Goal: Communication & Community: Share content

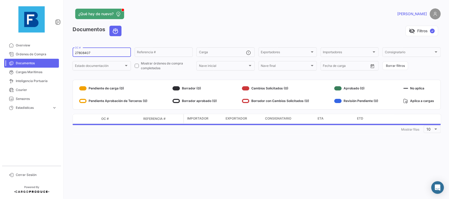
drag, startPoint x: 97, startPoint y: 54, endPoint x: 69, endPoint y: 53, distance: 28.7
click at [75, 53] on input "27808407" at bounding box center [102, 53] width 54 height 4
paste input "30556064"
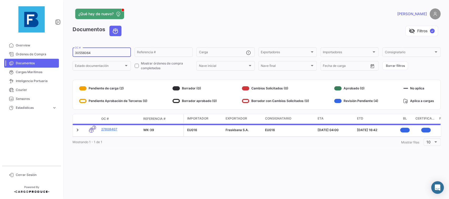
type input "30556064"
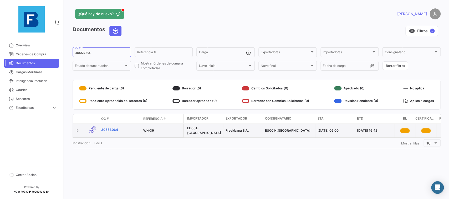
click at [117, 128] on link "30556064" at bounding box center [120, 130] width 38 height 5
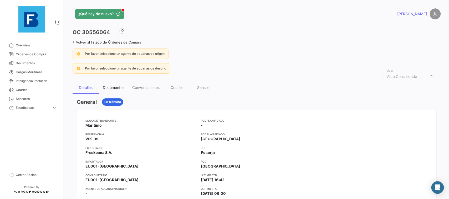
click at [116, 83] on div "Documentos" at bounding box center [113, 87] width 29 height 13
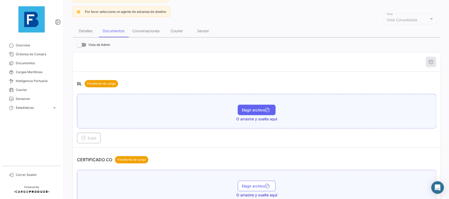
scroll to position [89, 0]
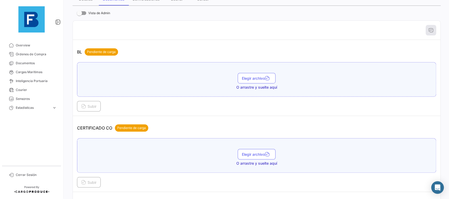
click at [250, 72] on div "Elegir archivo O arrastre y suelte aquí" at bounding box center [256, 79] width 359 height 35
click at [250, 75] on button "Elegir archivo" at bounding box center [257, 78] width 38 height 11
click at [96, 107] on span "Subir" at bounding box center [88, 106] width 15 height 4
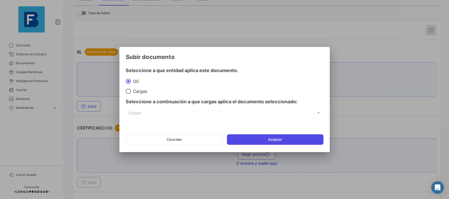
click at [270, 139] on button "Aceptar" at bounding box center [275, 140] width 96 height 11
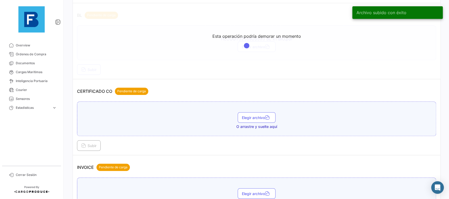
scroll to position [148, 0]
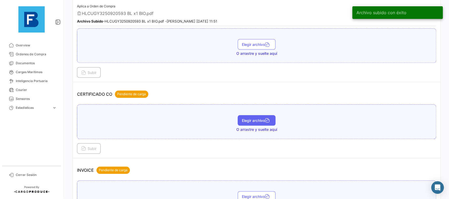
click at [260, 116] on button "Elegir archivo" at bounding box center [257, 120] width 38 height 11
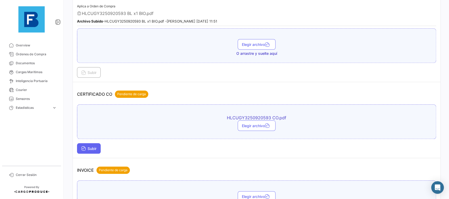
click at [96, 150] on span "Subir" at bounding box center [88, 149] width 15 height 4
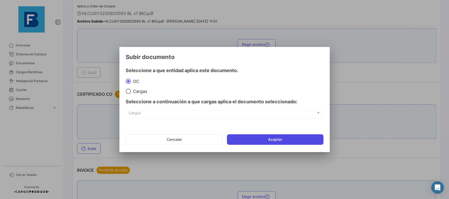
click at [270, 138] on button "Aceptar" at bounding box center [275, 140] width 96 height 11
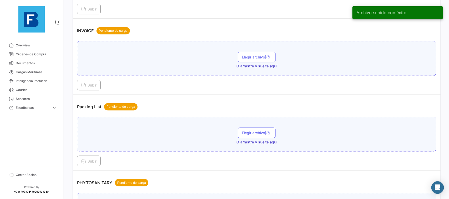
scroll to position [355, 0]
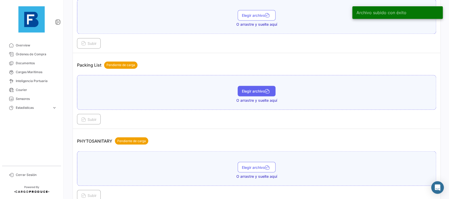
click at [247, 95] on button "Elegir archivo" at bounding box center [257, 91] width 38 height 11
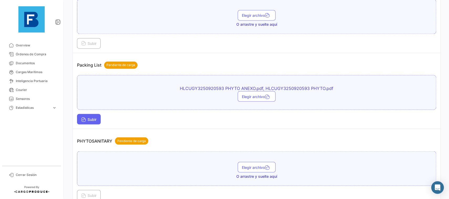
click at [96, 119] on span "Subir" at bounding box center [88, 119] width 15 height 4
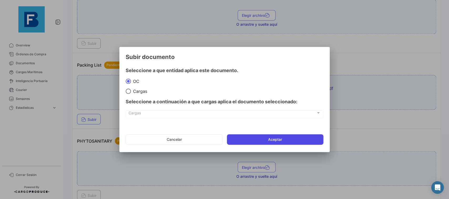
click at [259, 136] on button "Aceptar" at bounding box center [275, 140] width 96 height 11
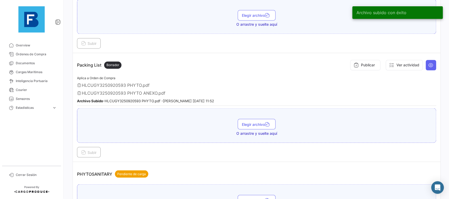
scroll to position [414, 0]
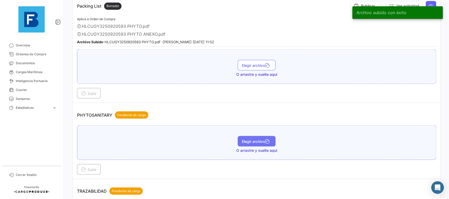
click at [250, 143] on button "Elegir archivo" at bounding box center [257, 141] width 38 height 11
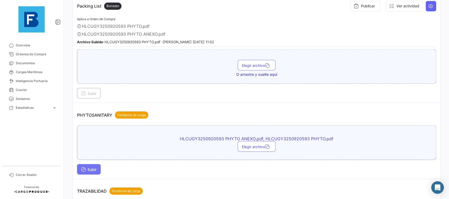
click at [88, 166] on button "Subir" at bounding box center [89, 169] width 24 height 11
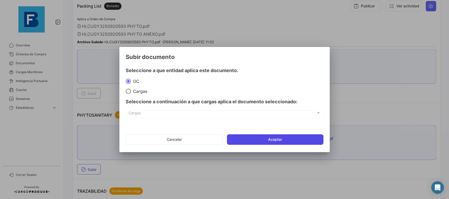
click at [265, 139] on button "Aceptar" at bounding box center [275, 140] width 96 height 11
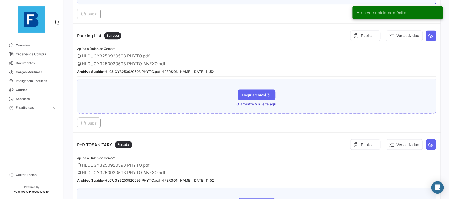
scroll to position [355, 0]
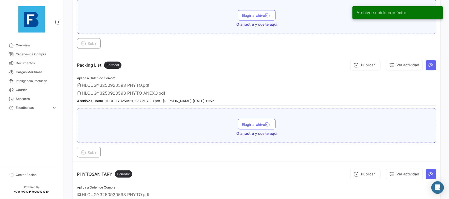
click at [436, 66] on td "Packing List Borrador Publicar Ver actividad Aplica a Orden de Compra HLCUGY325…" at bounding box center [256, 107] width 367 height 109
click at [432, 65] on icon at bounding box center [430, 65] width 5 height 5
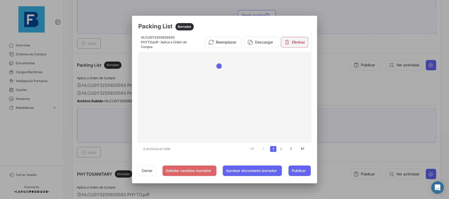
click at [294, 42] on button "Eliminar" at bounding box center [294, 42] width 27 height 11
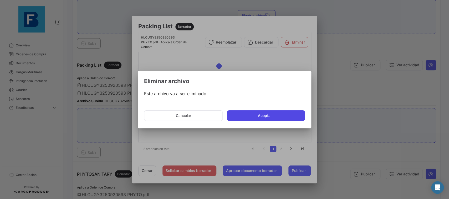
click at [269, 113] on button "Aceptar" at bounding box center [266, 116] width 78 height 11
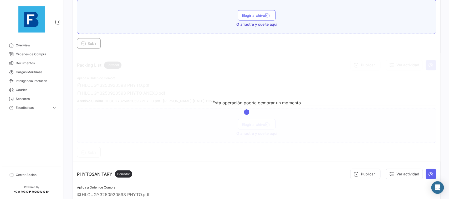
click at [295, 39] on div "Subir" at bounding box center [256, 43] width 359 height 11
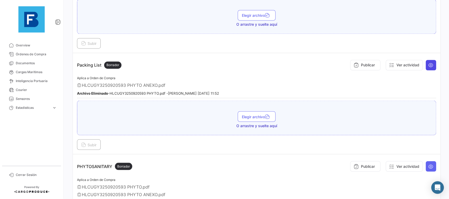
click at [429, 64] on icon at bounding box center [430, 65] width 5 height 5
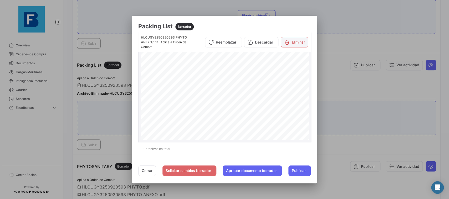
click at [299, 44] on button "Eliminar" at bounding box center [294, 42] width 27 height 11
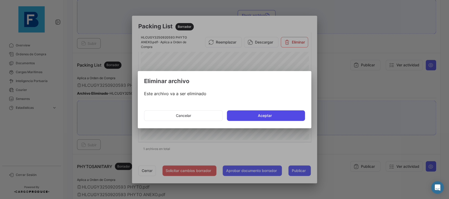
click at [270, 118] on button "Aceptar" at bounding box center [266, 116] width 78 height 11
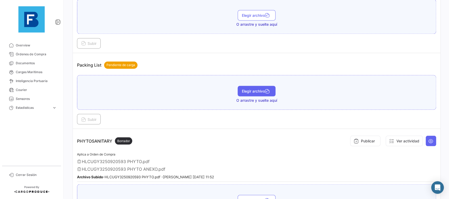
click at [256, 89] on span "Elegir archivo" at bounding box center [256, 91] width 29 height 4
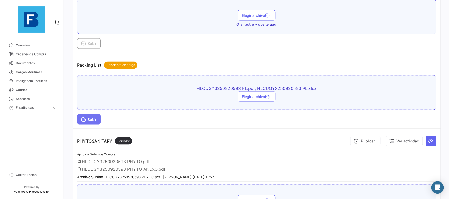
click at [93, 118] on span "Subir" at bounding box center [88, 119] width 15 height 4
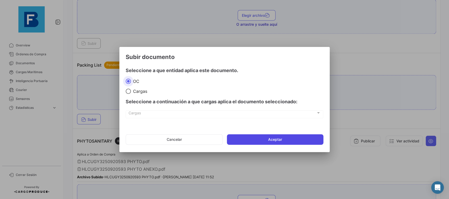
click at [246, 141] on button "Aceptar" at bounding box center [275, 140] width 96 height 11
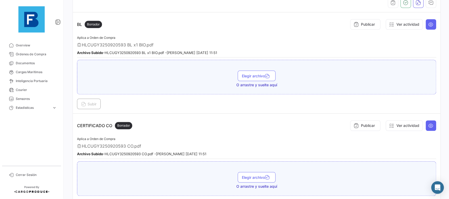
scroll to position [57, 0]
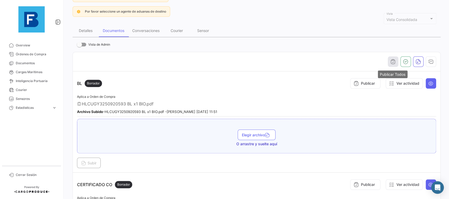
click at [396, 60] on button "button" at bounding box center [393, 61] width 11 height 11
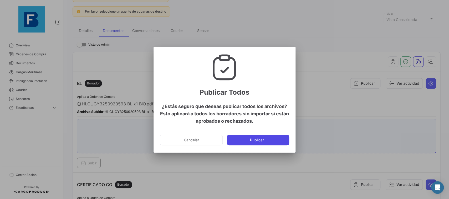
click at [253, 140] on button "Publicar" at bounding box center [258, 140] width 62 height 11
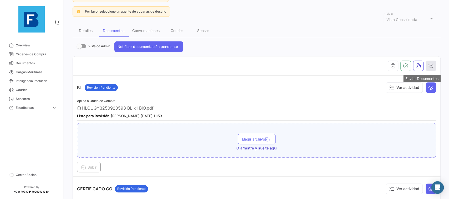
click at [435, 64] on button "button" at bounding box center [430, 66] width 11 height 11
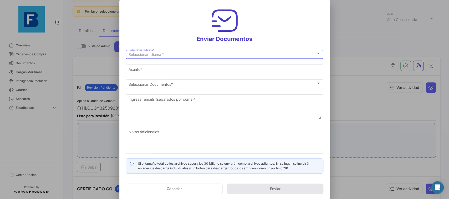
click at [269, 54] on div "Seleccionar Idioma *" at bounding box center [221, 55] width 187 height 4
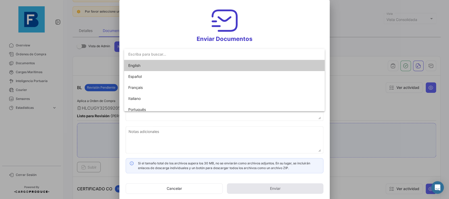
click at [236, 59] on input "dropdown search" at bounding box center [224, 54] width 200 height 11
click at [234, 63] on mat-option "English" at bounding box center [224, 65] width 200 height 11
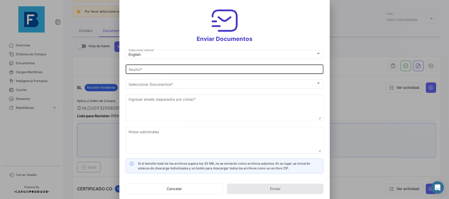
click at [210, 72] on div "Asunto *" at bounding box center [224, 69] width 192 height 10
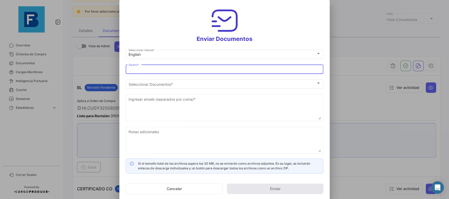
click at [231, 69] on input "Asunto *" at bounding box center [224, 70] width 192 height 4
type input "[PERSON_NAME] has shared the documents of PO # 30556064 with you"
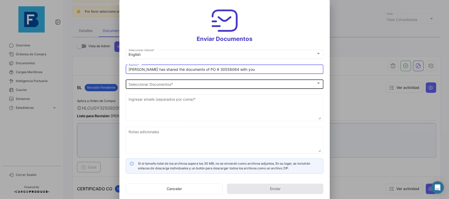
click at [227, 85] on div "Seleccionar Documentos" at bounding box center [221, 84] width 187 height 4
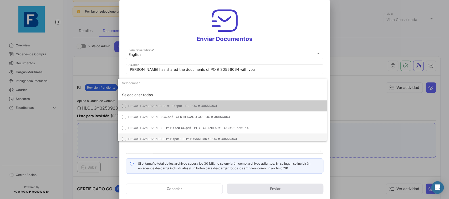
scroll to position [0, 0]
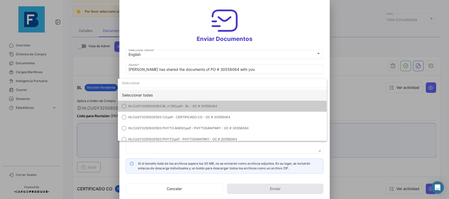
click at [260, 95] on div "Seleccionar todas" at bounding box center [222, 95] width 209 height 11
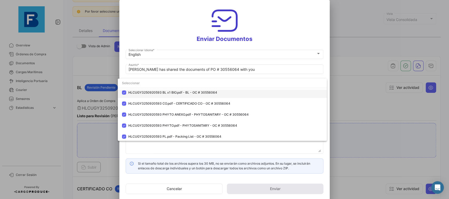
scroll to position [26, 0]
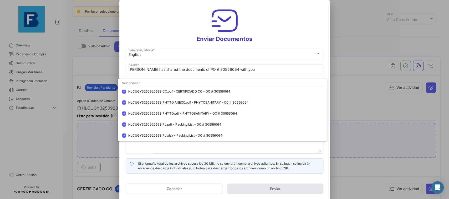
click at [330, 63] on div at bounding box center [224, 99] width 449 height 199
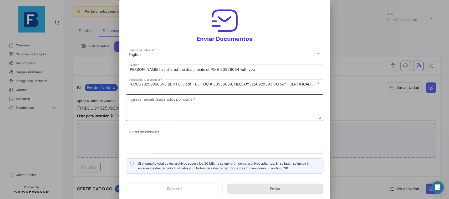
click at [249, 105] on textarea "Ingresar emails (separados por coma) *" at bounding box center [224, 108] width 192 height 23
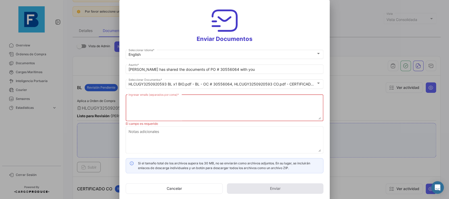
paste textarea "[PERSON_NAME][EMAIL_ADDRESS][DOMAIN_NAME],[DOMAIN_NAME][EMAIL_ADDRESS][DOMAIN_N…"
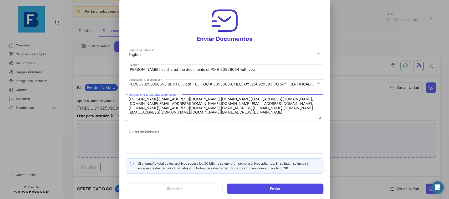
type textarea "[PERSON_NAME][EMAIL_ADDRESS][DOMAIN_NAME],[DOMAIN_NAME][EMAIL_ADDRESS][DOMAIN_N…"
click at [276, 184] on button "Enviar" at bounding box center [275, 189] width 96 height 11
